Goal: Navigation & Orientation: Find specific page/section

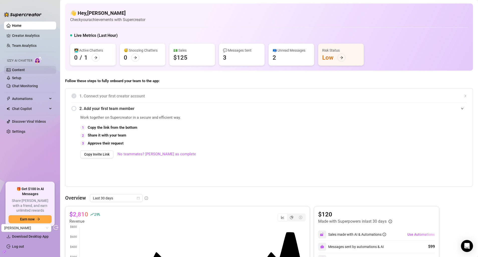
click at [21, 71] on link "Content" at bounding box center [18, 70] width 13 height 4
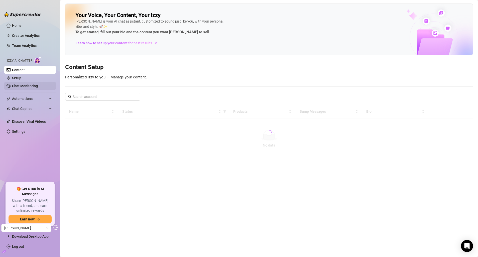
click at [23, 84] on link "Chat Monitoring" at bounding box center [25, 86] width 26 height 4
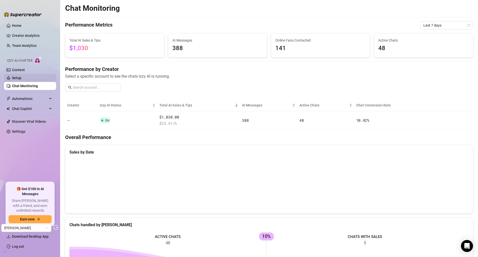
click at [21, 80] on link "Setup" at bounding box center [16, 78] width 9 height 4
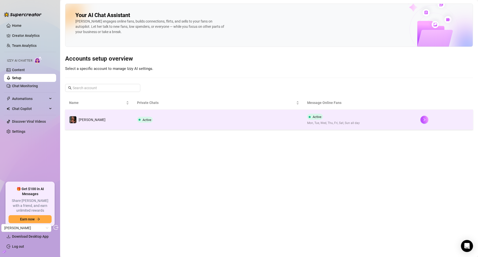
click at [149, 119] on span "Active" at bounding box center [147, 120] width 9 height 4
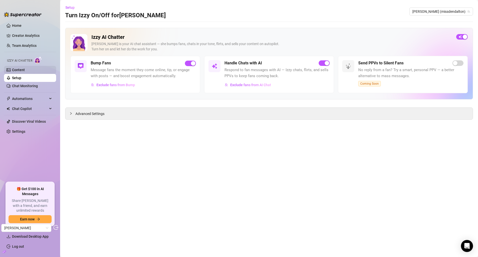
click at [25, 70] on link "Content" at bounding box center [18, 70] width 13 height 4
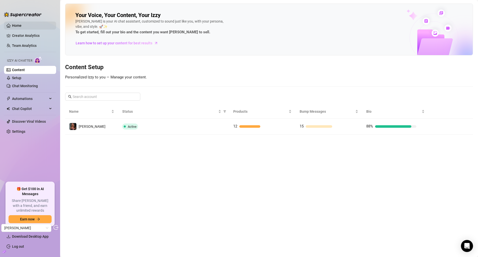
click at [22, 28] on link "Home" at bounding box center [17, 26] width 10 height 4
